Goal: Information Seeking & Learning: Find specific fact

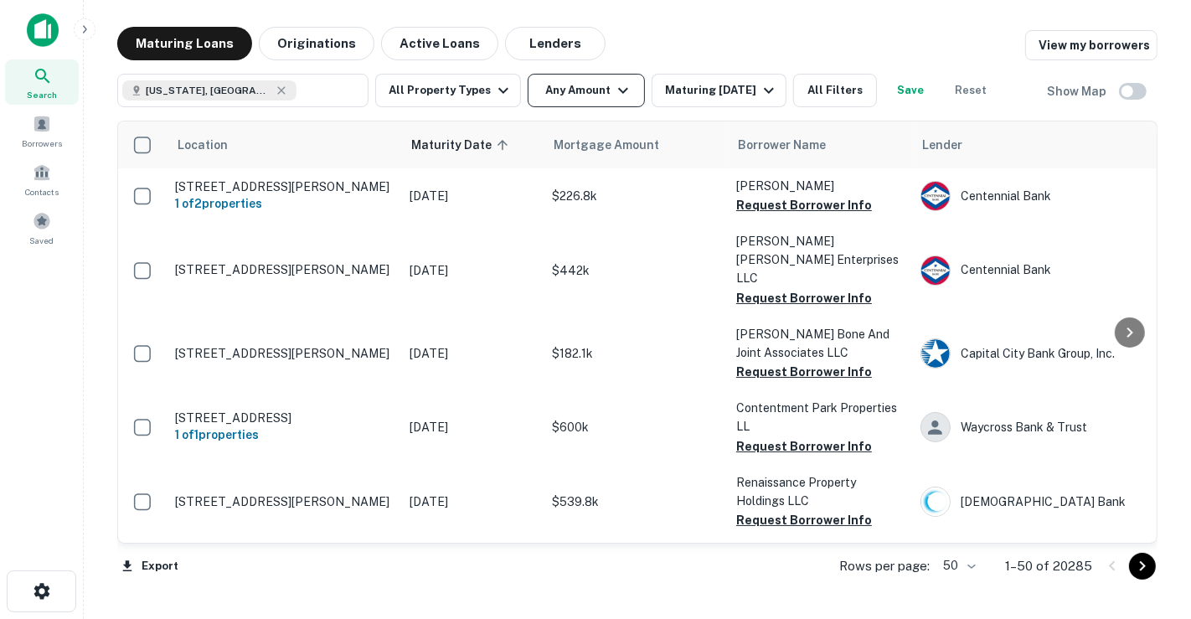
click at [624, 89] on icon "button" at bounding box center [623, 90] width 20 height 20
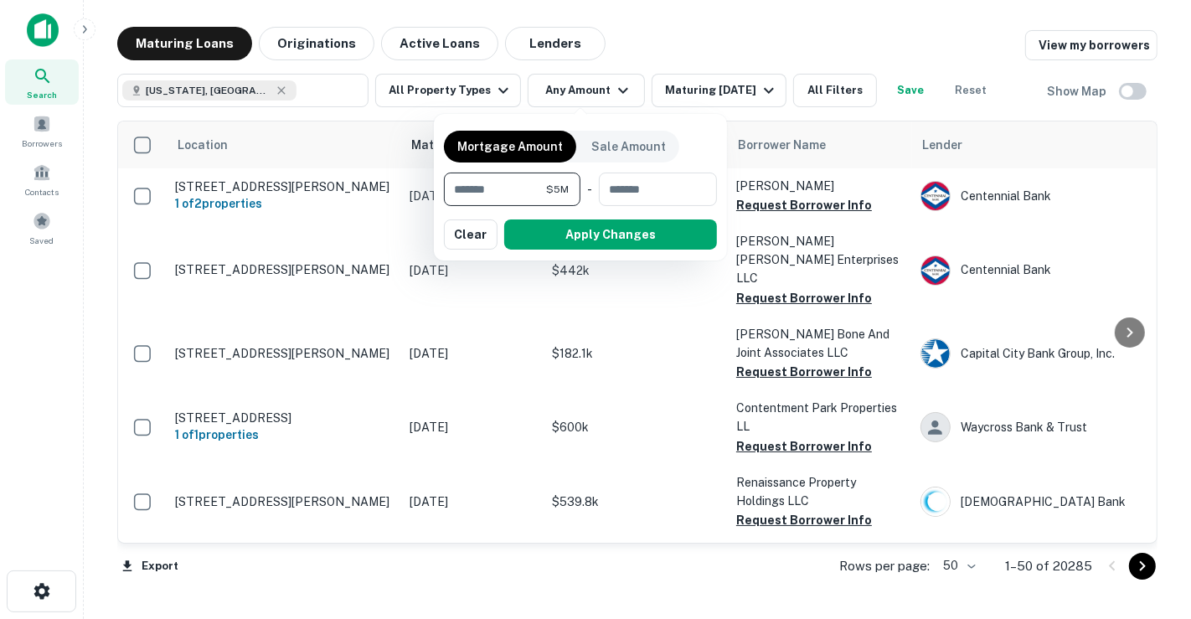
type input "*******"
click at [631, 234] on button "Apply Changes" at bounding box center [610, 234] width 213 height 30
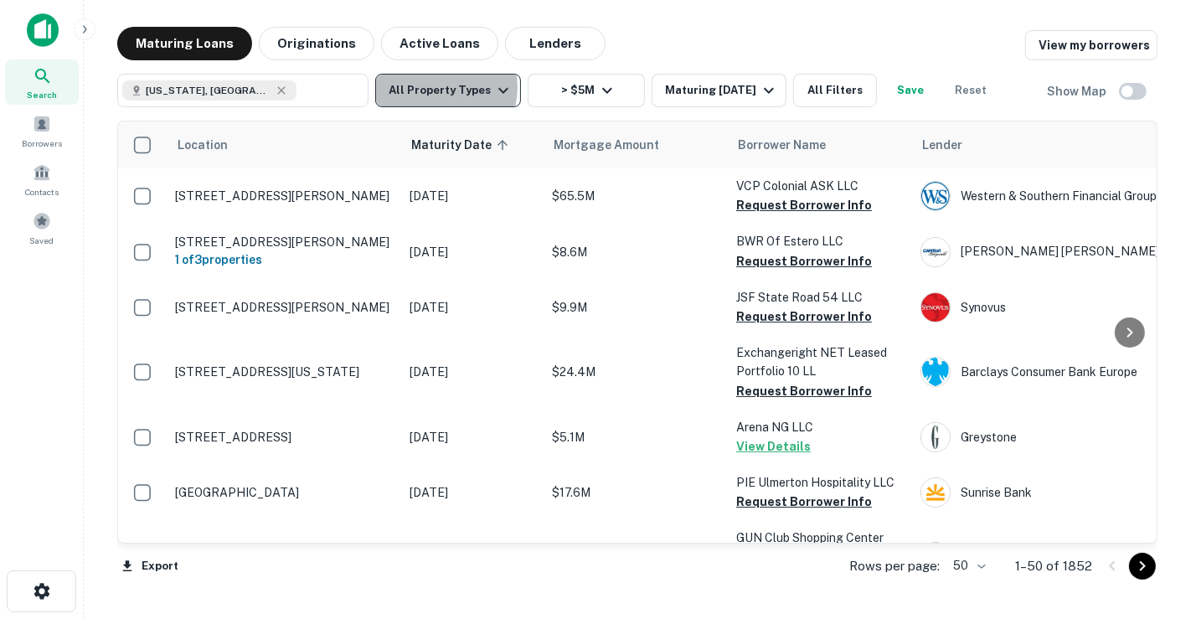
click at [436, 87] on button "All Property Types" at bounding box center [448, 91] width 146 height 34
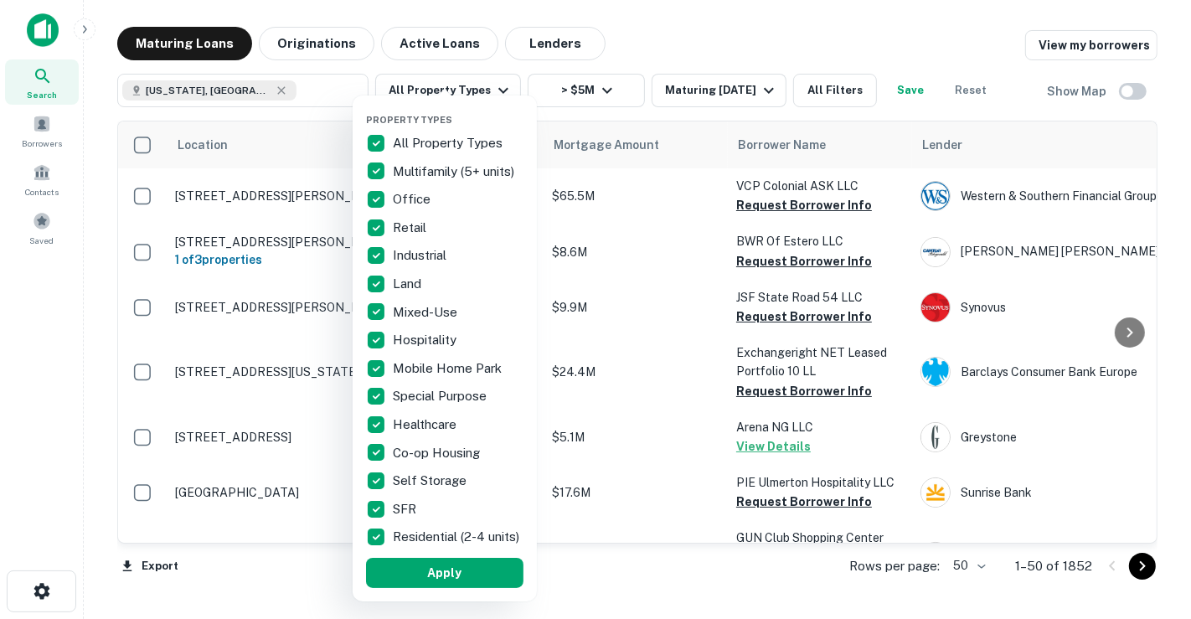
click at [420, 137] on p "All Property Types" at bounding box center [449, 143] width 113 height 20
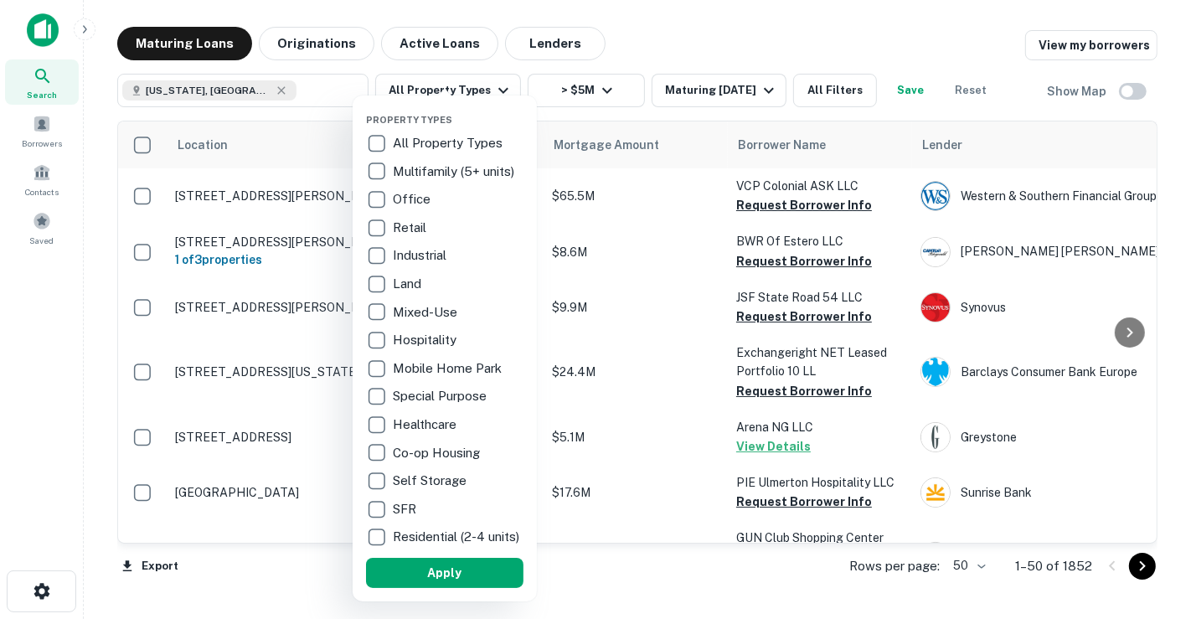
click at [411, 201] on p "Office" at bounding box center [413, 199] width 41 height 20
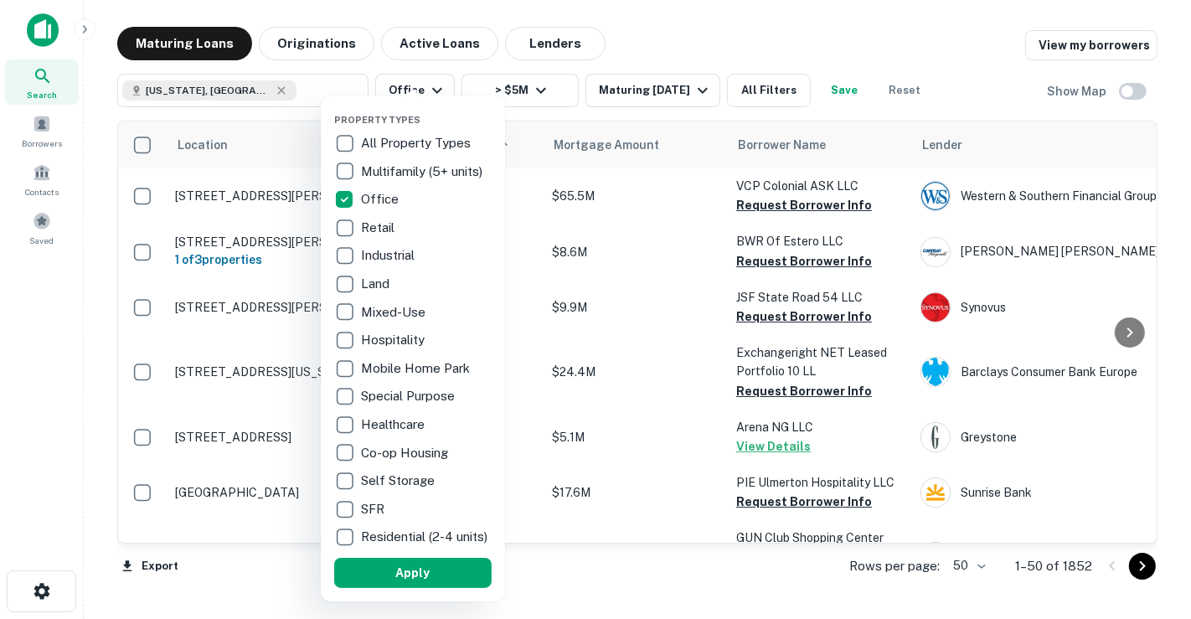
click at [389, 168] on p "Multifamily (5+ units)" at bounding box center [423, 172] width 125 height 20
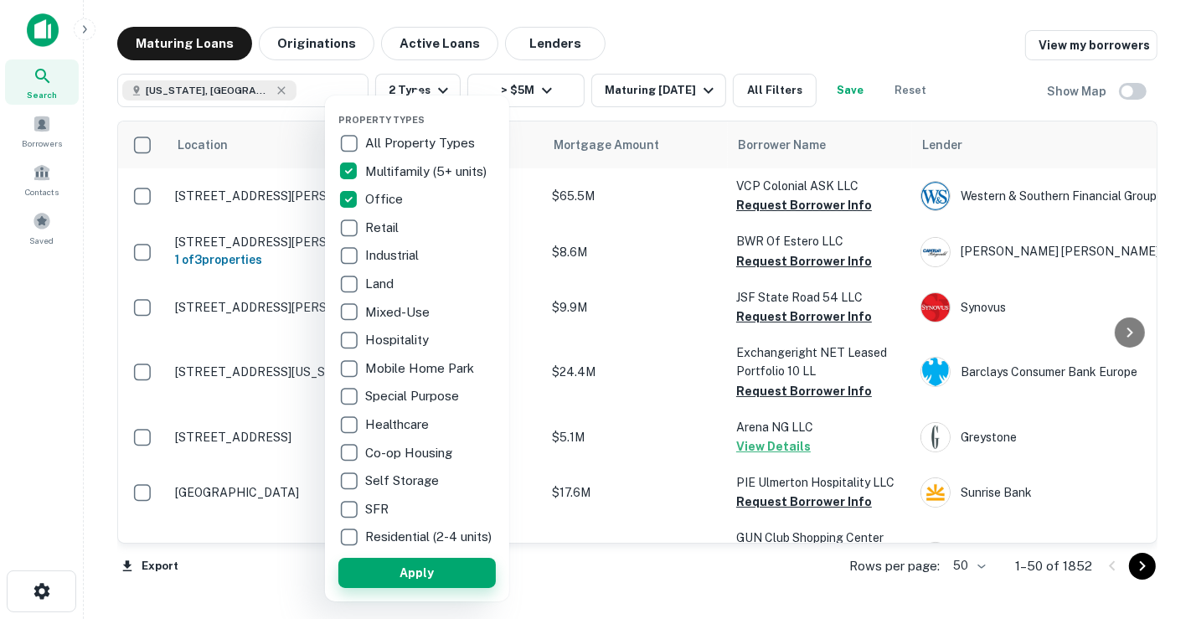
click at [433, 578] on button "Apply" at bounding box center [416, 573] width 157 height 30
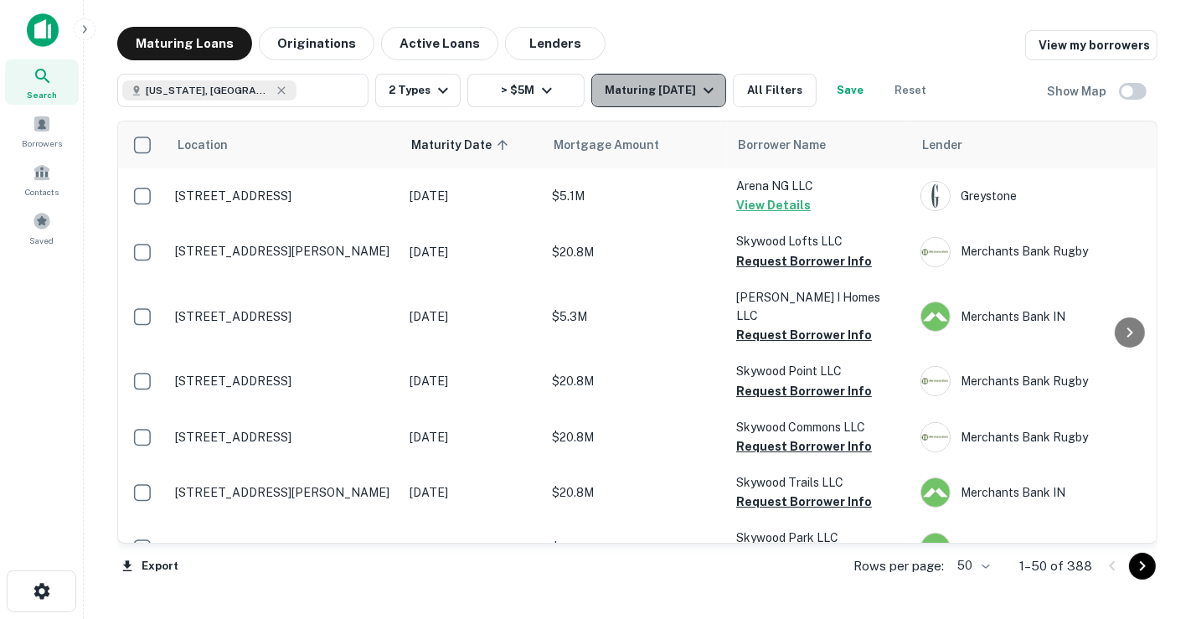
click at [648, 88] on div "Maturing [DATE]" at bounding box center [662, 90] width 114 height 20
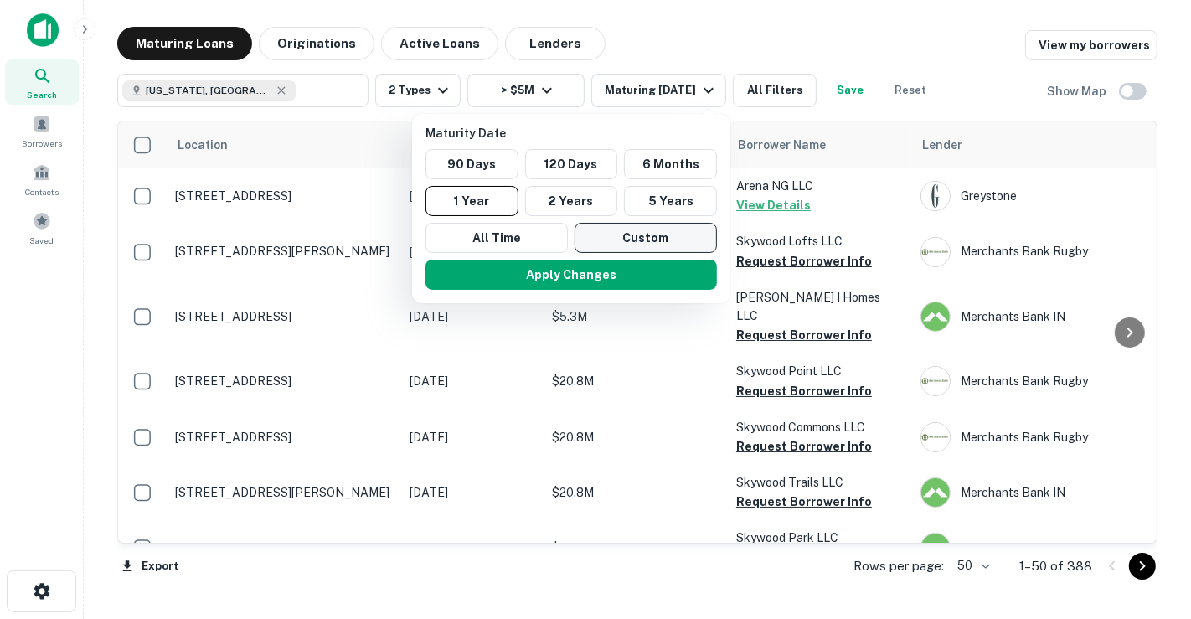
click at [593, 249] on button "Custom" at bounding box center [646, 238] width 142 height 30
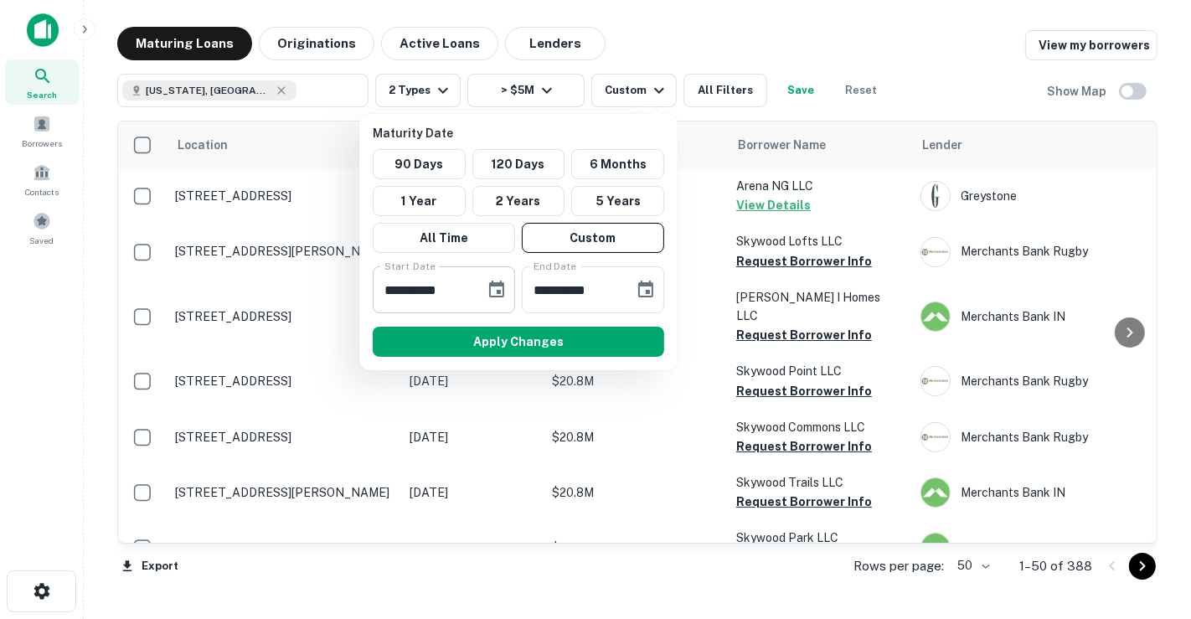
click at [503, 288] on icon "Choose date, selected date is Mar 8, 2025" at bounding box center [496, 289] width 15 height 17
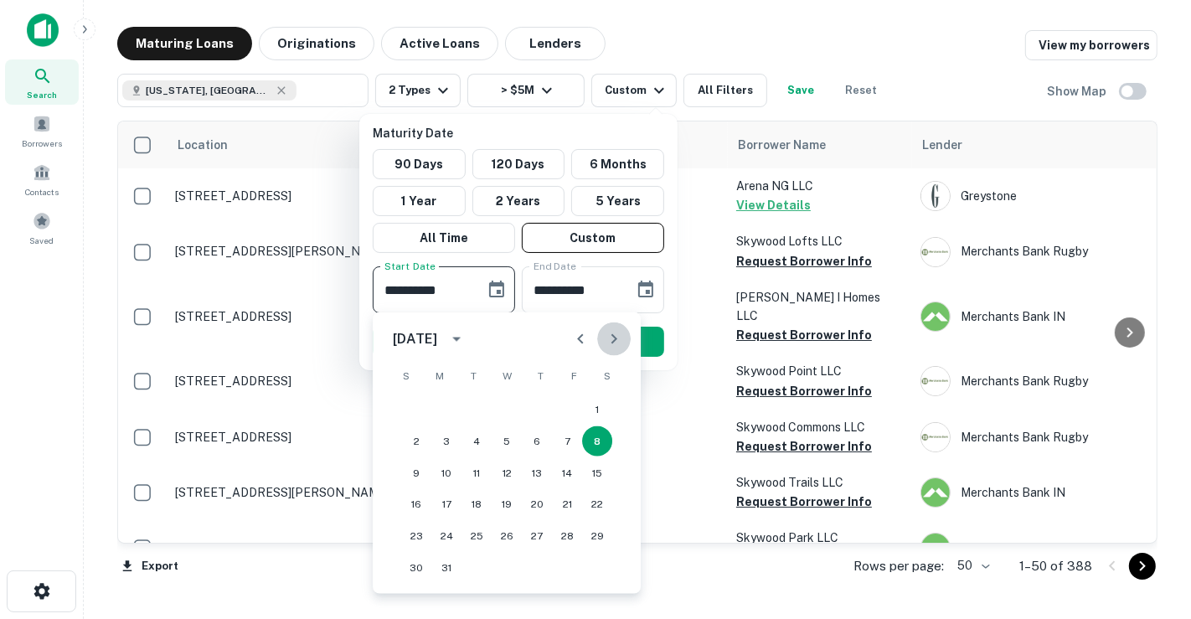
click at [616, 341] on icon "Next month" at bounding box center [614, 339] width 20 height 20
click at [537, 401] on button "1" at bounding box center [537, 410] width 30 height 30
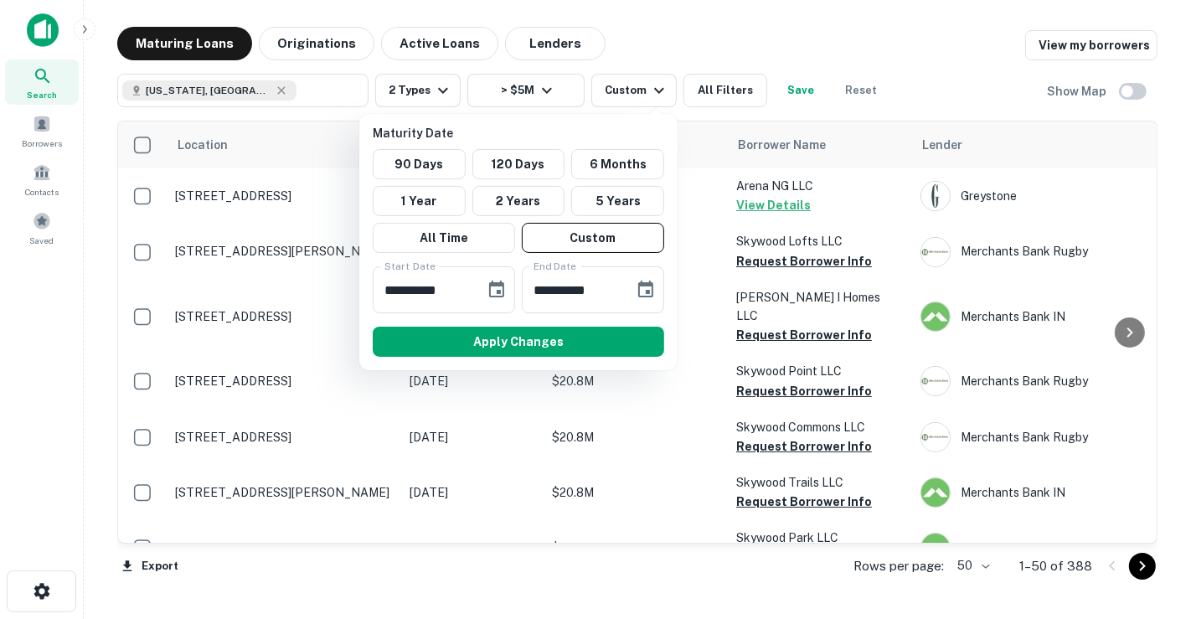
type input "**********"
click at [638, 287] on icon "Choose date, selected date is Sep 4, 2025" at bounding box center [645, 289] width 15 height 17
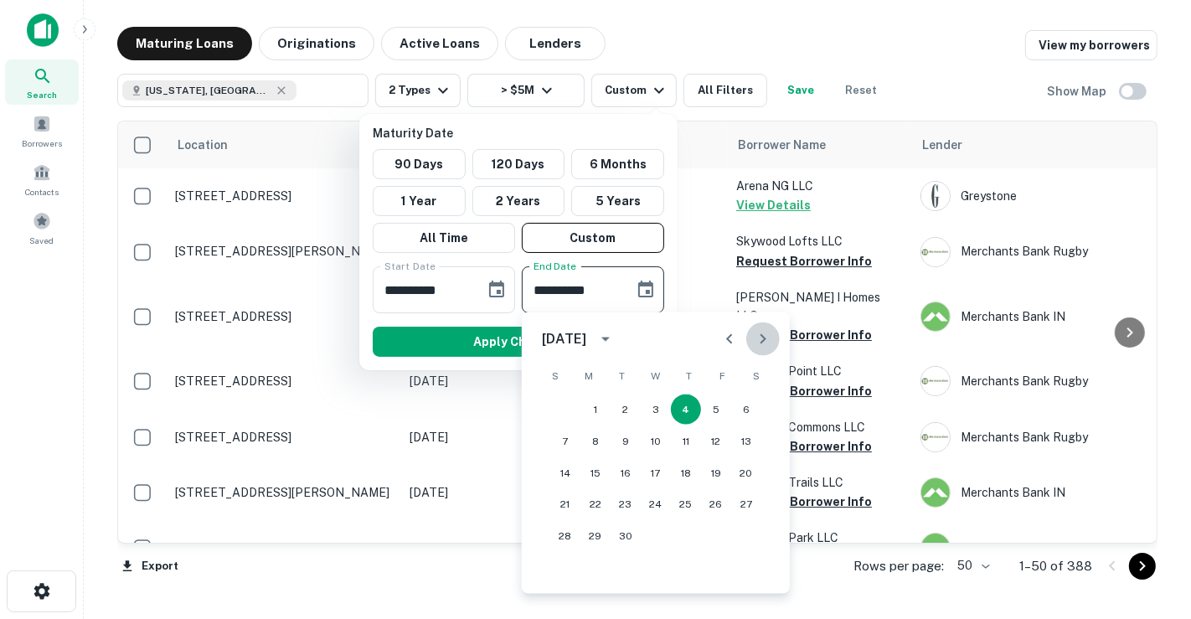
click at [766, 329] on icon "Next month" at bounding box center [763, 339] width 20 height 20
click at [646, 537] on button "31" at bounding box center [656, 537] width 30 height 30
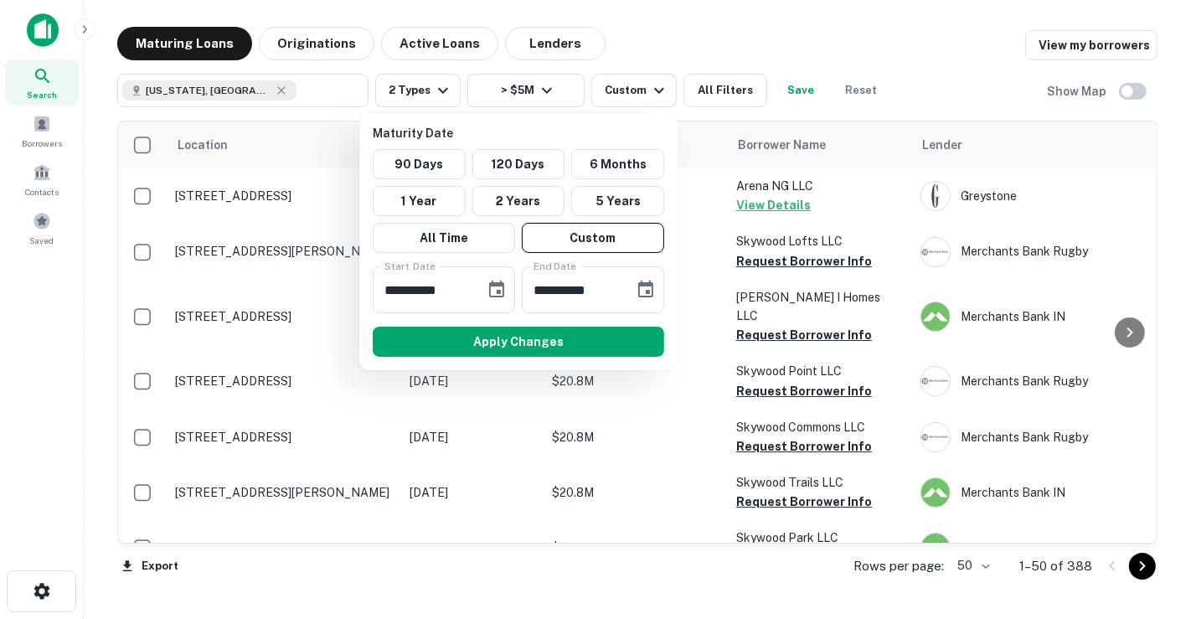
type input "**********"
click at [498, 328] on button "Apply Changes" at bounding box center [518, 342] width 291 height 30
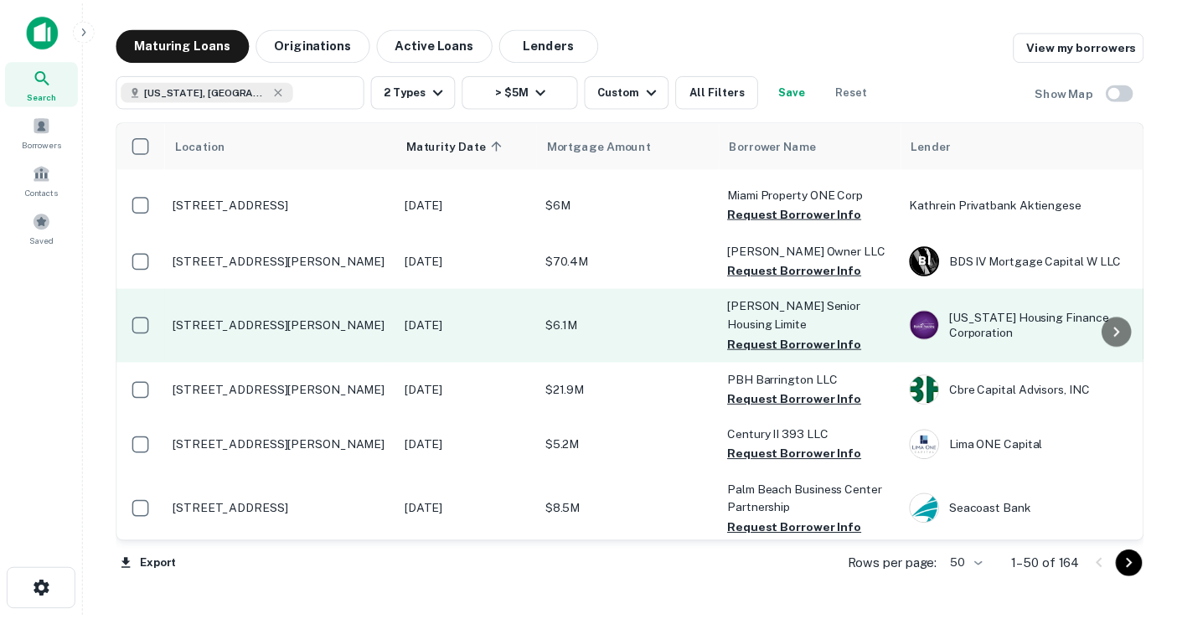
scroll to position [651, 0]
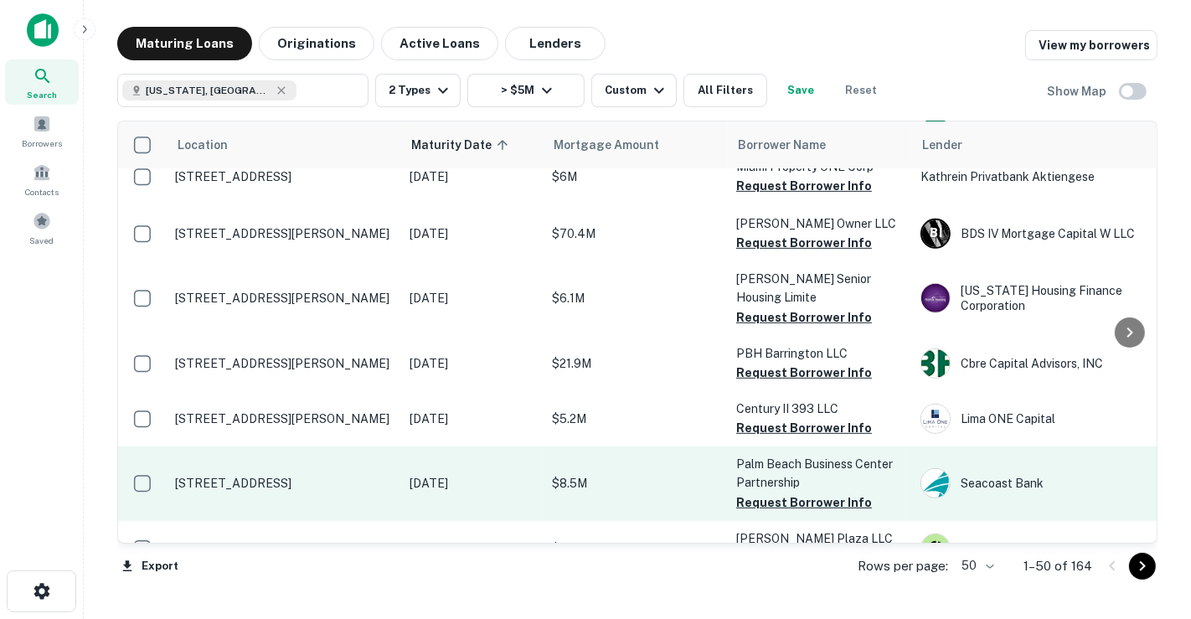
click at [507, 475] on td "[DATE]" at bounding box center [472, 483] width 142 height 74
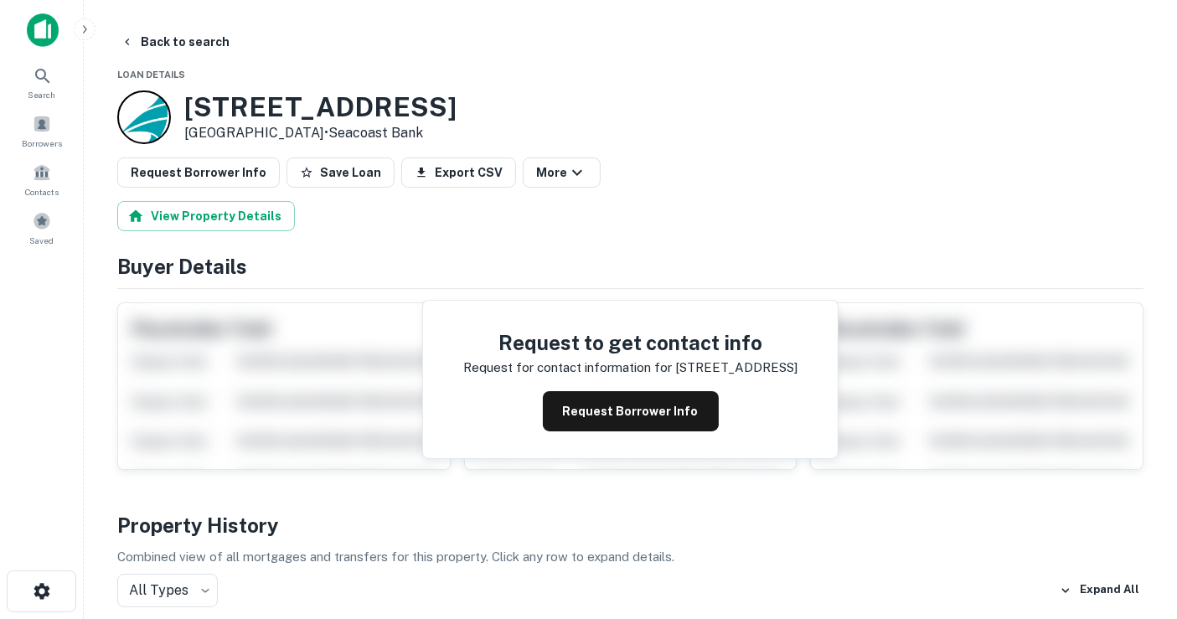
drag, startPoint x: 352, startPoint y: 133, endPoint x: 189, endPoint y: 115, distance: 163.5
click at [189, 115] on div "[STREET_ADDRESS] • Seacoast Bank" at bounding box center [320, 117] width 272 height 52
copy div "[STREET_ADDRESS]"
click at [564, 278] on h4 "Buyer Details" at bounding box center [630, 266] width 1026 height 30
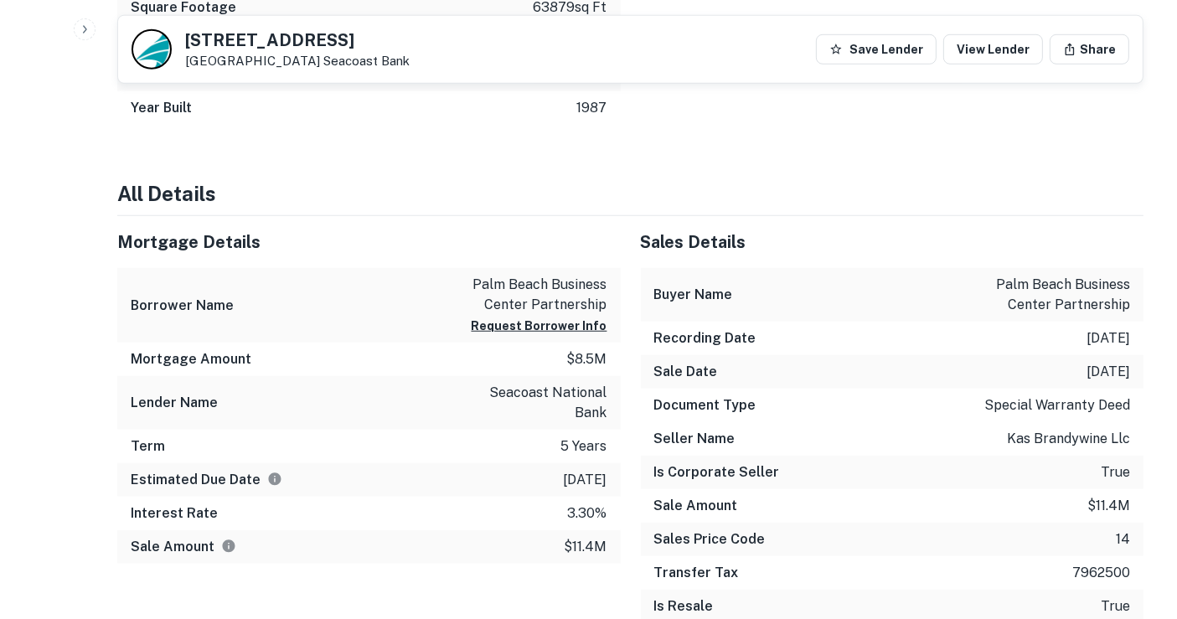
scroll to position [1210, 0]
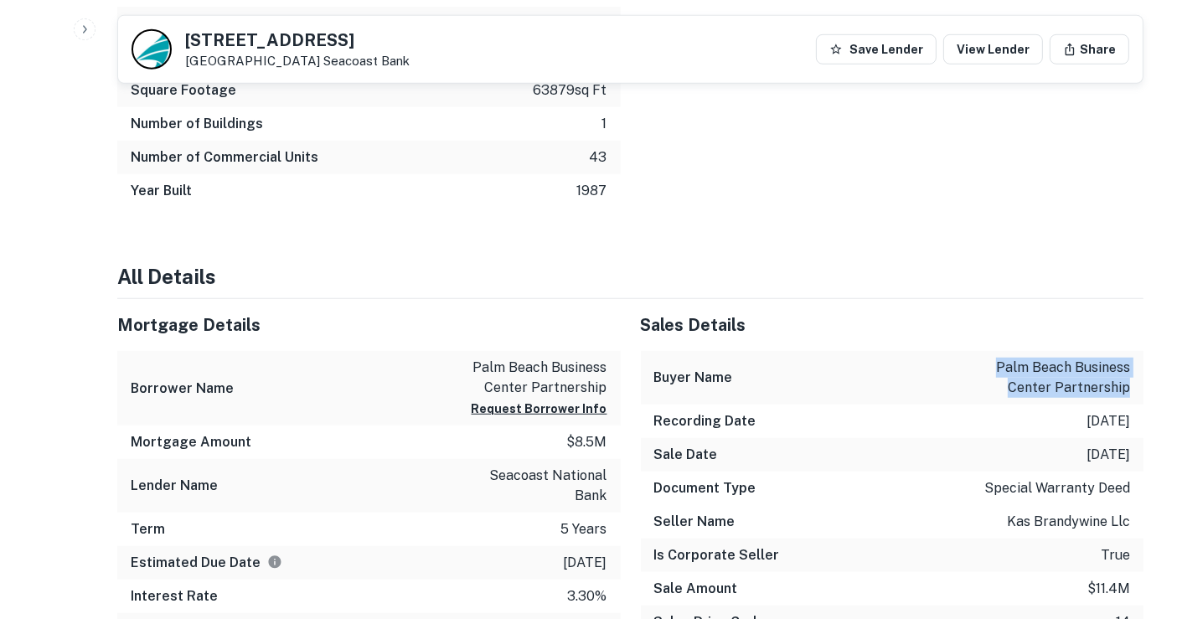
drag, startPoint x: 1135, startPoint y: 385, endPoint x: 996, endPoint y: 352, distance: 143.0
click at [998, 369] on div "Buyer Name [GEOGRAPHIC_DATA] business center partnership" at bounding box center [892, 378] width 503 height 54
copy p "palm beach business center partnership"
